Goal: Transaction & Acquisition: Purchase product/service

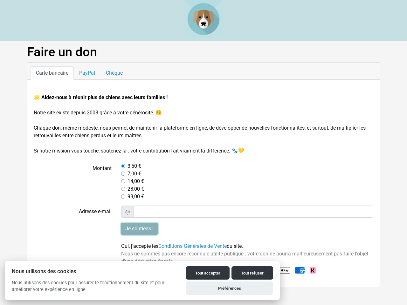
click at [139, 229] on input "Je soutiens !" at bounding box center [139, 229] width 37 height 12
click at [207, 273] on button "Tout accepter" at bounding box center [208, 272] width 44 height 13
click at [252, 273] on button "Tout refuser" at bounding box center [252, 272] width 42 height 13
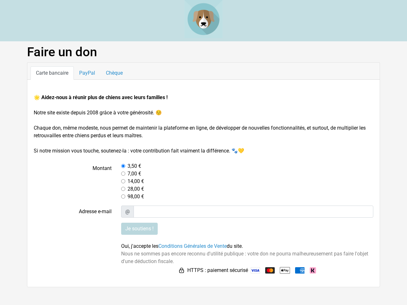
click at [229, 290] on button "Préférences" at bounding box center [229, 296] width 87 height 13
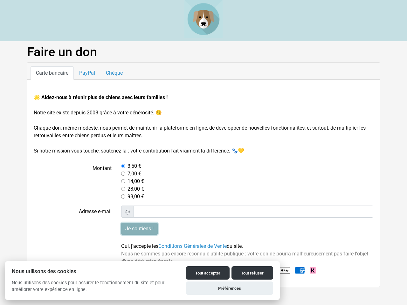
click at [139, 229] on input "Je soutiens !" at bounding box center [139, 229] width 37 height 12
click at [207, 273] on button "Tout accepter" at bounding box center [208, 272] width 44 height 13
click at [252, 273] on button "Tout refuser" at bounding box center [252, 272] width 42 height 13
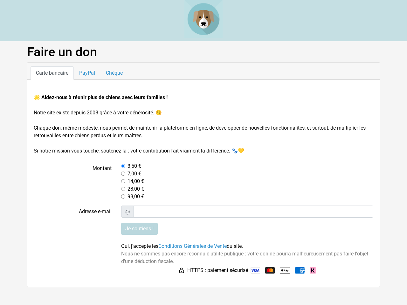
click at [229, 290] on button "Préférences" at bounding box center [229, 296] width 87 height 13
